Goal: Book appointment/travel/reservation

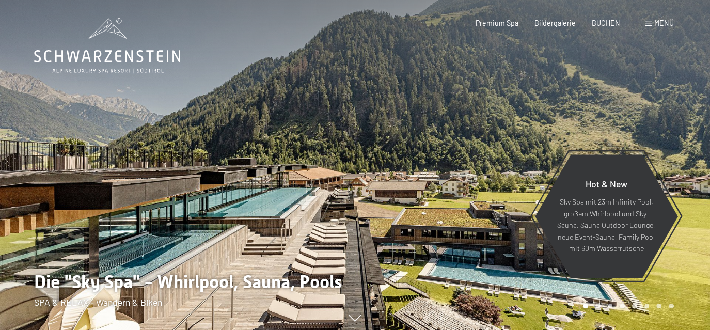
click at [652, 26] on div "Menü" at bounding box center [660, 23] width 28 height 10
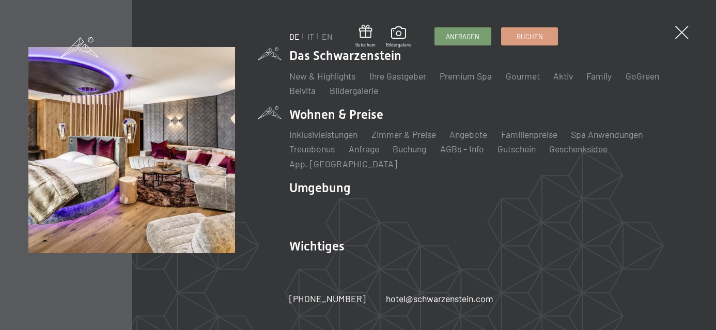
click at [331, 115] on li "Wohnen & Preise Inklusivleistungen Zimmer & Preise Liste Angebote Liste Familie…" at bounding box center [488, 138] width 398 height 64
click at [357, 116] on li "Wohnen & Preise Inklusivleistungen Zimmer & Preise Liste Angebote Liste Familie…" at bounding box center [488, 138] width 398 height 64
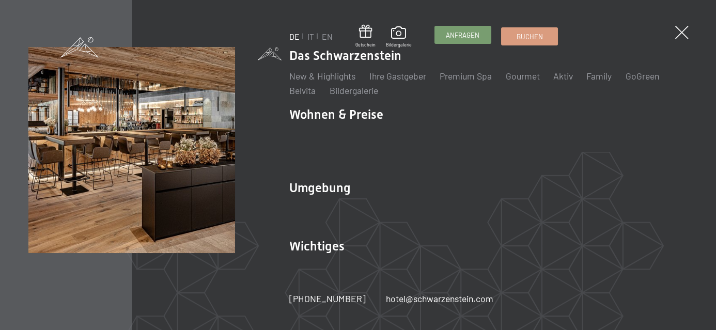
click at [451, 31] on span "Anfragen" at bounding box center [463, 34] width 34 height 9
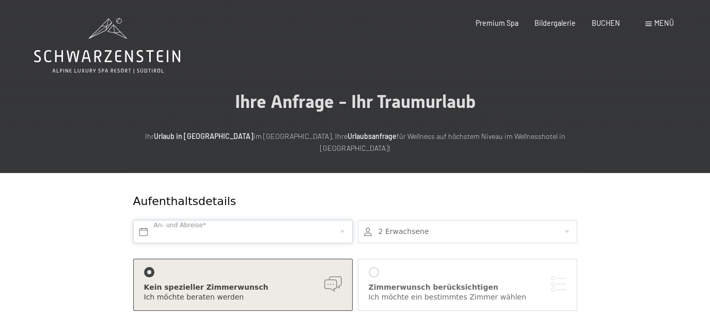
click at [246, 222] on input "text" at bounding box center [242, 231] width 219 height 23
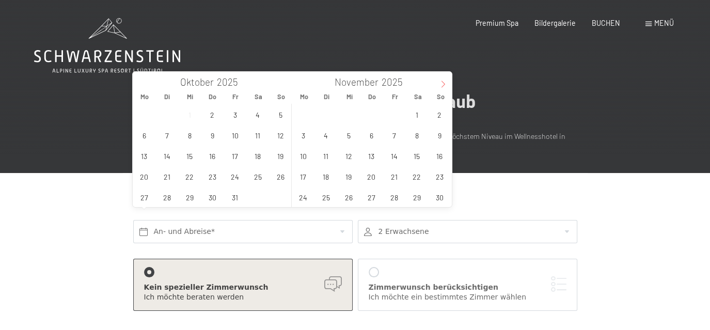
click at [443, 82] on icon at bounding box center [444, 84] width 4 height 7
click at [144, 89] on span at bounding box center [142, 81] width 18 height 18
type input "2025"
click at [348, 198] on span "31" at bounding box center [349, 197] width 20 height 20
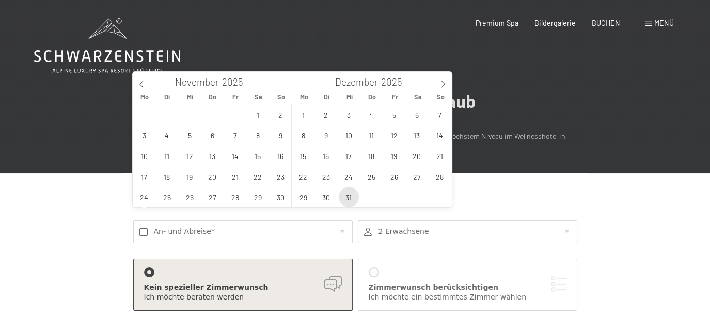
type input "Mi. 31.12.2025"
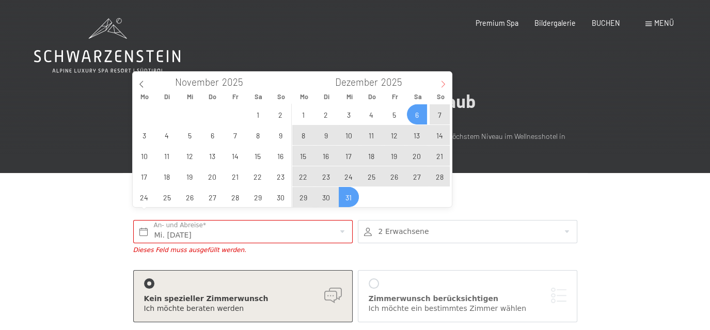
click at [443, 85] on icon at bounding box center [442, 84] width 7 height 7
type input "2026"
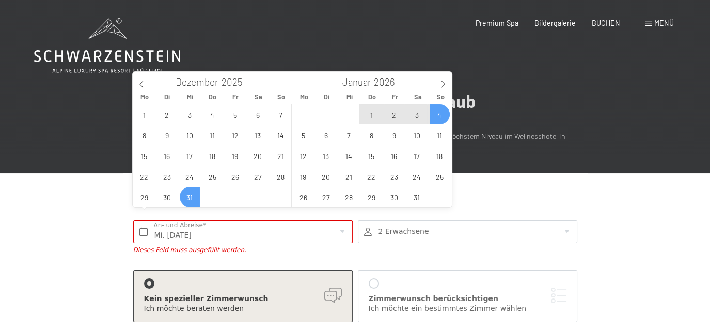
click at [436, 116] on span "4" at bounding box center [440, 114] width 20 height 20
type input "Mi. 31.12.2025 - So. 04.01.2026"
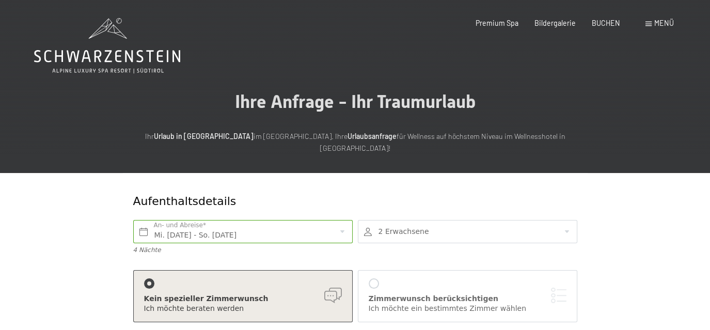
click at [335, 294] on div "Kein spezieller Zimmerwunsch" at bounding box center [243, 299] width 198 height 10
click at [147, 278] on div at bounding box center [149, 283] width 10 height 10
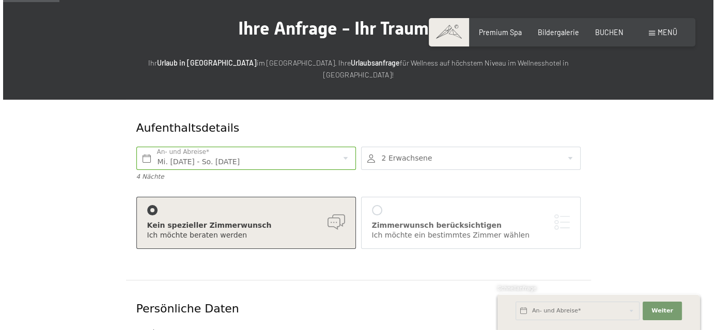
scroll to position [76, 0]
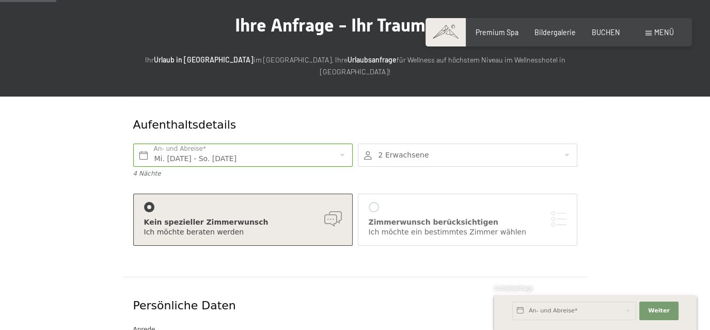
click at [377, 202] on div at bounding box center [374, 207] width 10 height 10
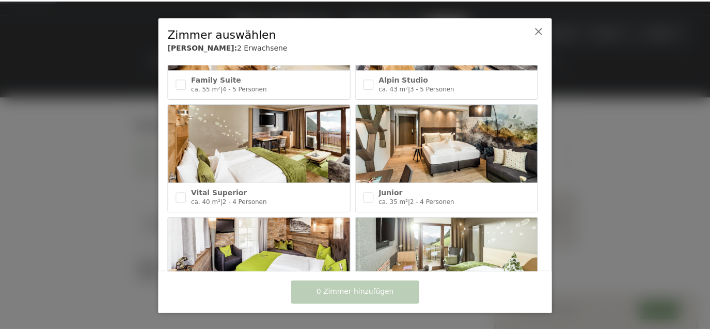
scroll to position [420, 0]
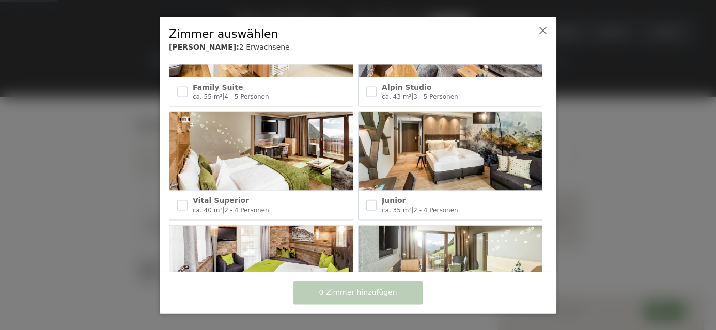
click at [374, 201] on input "checkbox" at bounding box center [371, 205] width 10 height 10
checkbox input "true"
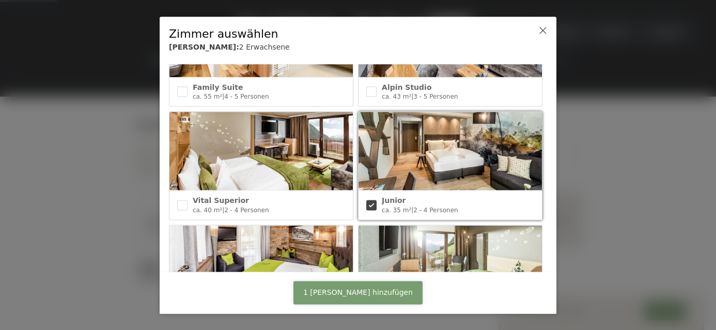
click at [356, 290] on span "1 Zimmer hinzufügen" at bounding box center [357, 293] width 109 height 10
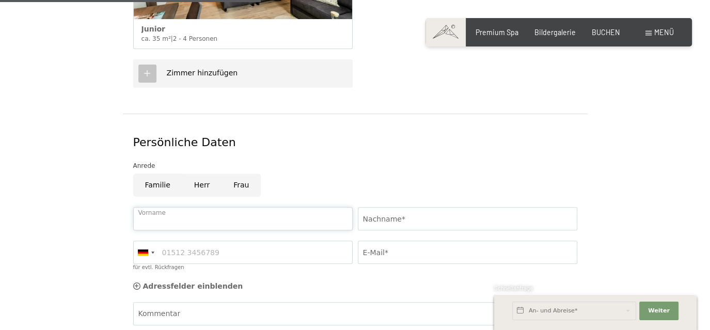
click at [158, 207] on input "Vorname" at bounding box center [242, 218] width 219 height 23
type input "Sophie"
type input "JU"
type input "0686789057"
type input "jumontiermj@gmail.com"
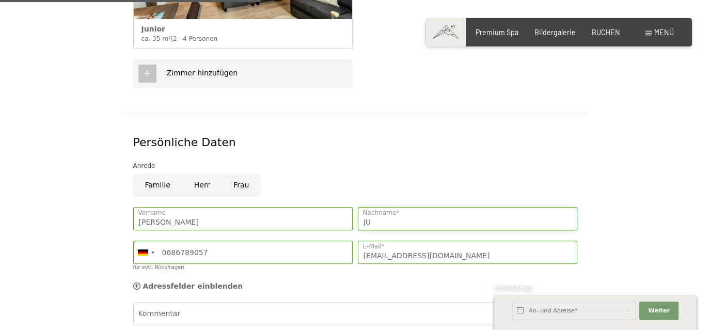
click at [392, 213] on input "JU" at bounding box center [467, 218] width 219 height 23
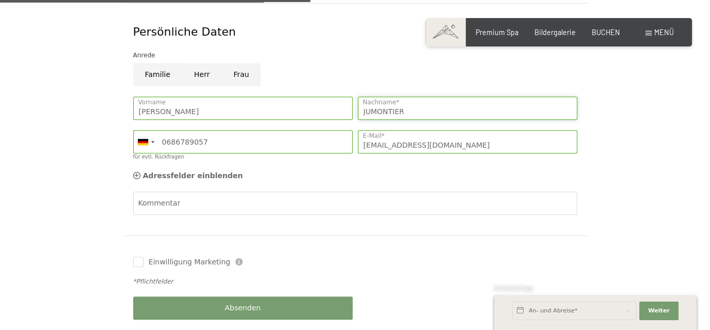
scroll to position [536, 0]
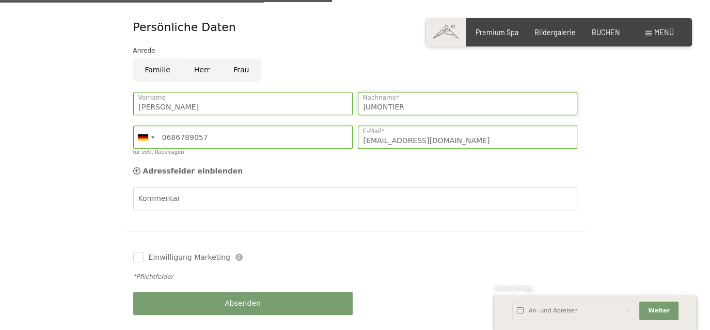
type input "JUMONTIER"
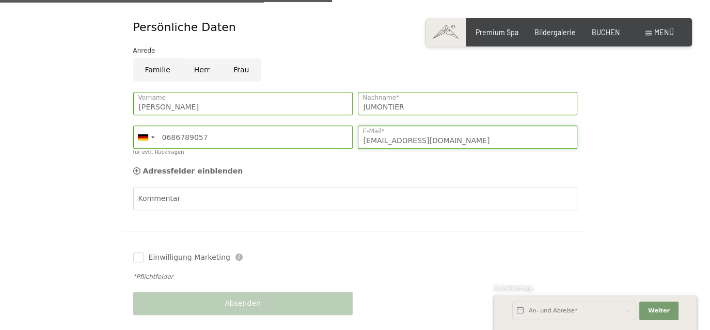
click at [445, 130] on input "jumontiermj@gmail.com" at bounding box center [467, 136] width 219 height 23
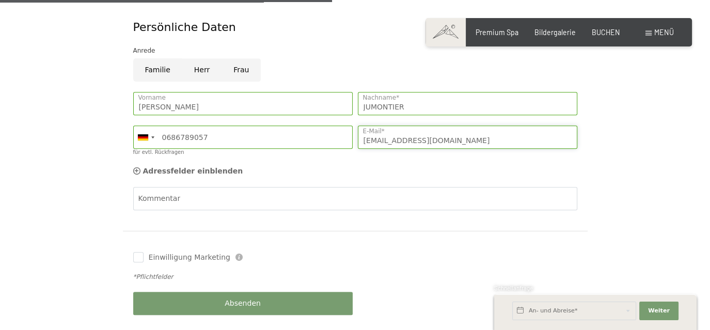
click at [449, 130] on input "jumontiermj@gmail.com" at bounding box center [467, 136] width 219 height 23
drag, startPoint x: 449, startPoint y: 130, endPoint x: 359, endPoint y: 131, distance: 89.9
click at [359, 131] on input "jumontiermj@gmail.com" at bounding box center [467, 136] width 219 height 23
type input "sophiejum@estvideo.fr"
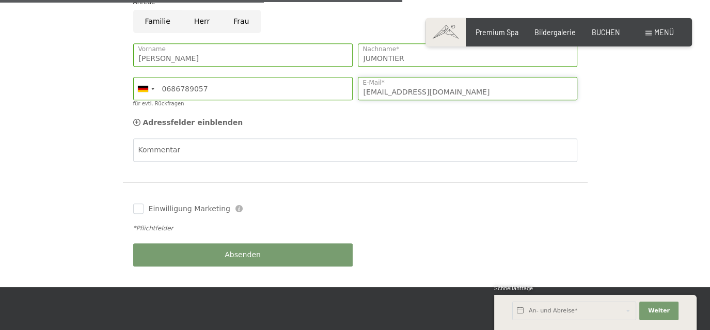
scroll to position [650, 0]
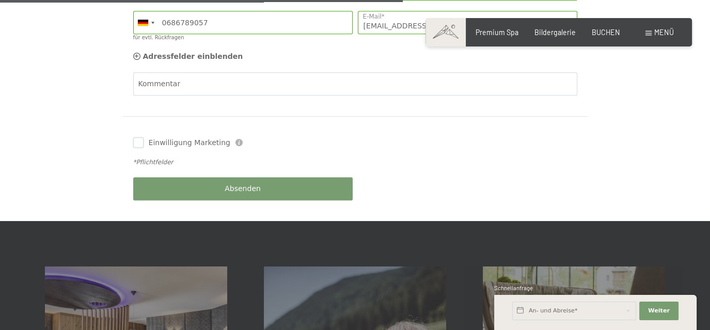
click at [138, 137] on input "Einwilligung Marketing" at bounding box center [138, 142] width 10 height 10
checkbox input "true"
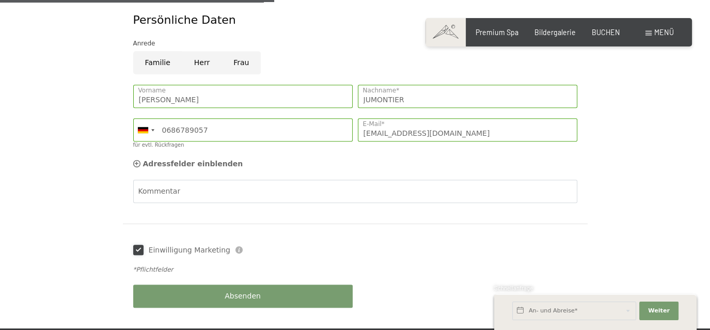
scroll to position [612, 0]
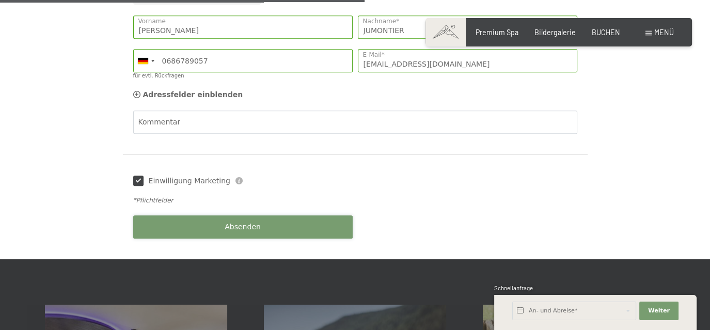
click at [249, 222] on span "Absenden" at bounding box center [243, 227] width 36 height 10
